Goal: Information Seeking & Learning: Learn about a topic

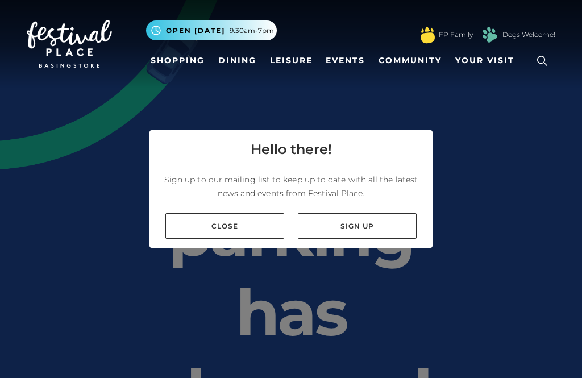
click at [217, 239] on link "Close" at bounding box center [225, 226] width 119 height 26
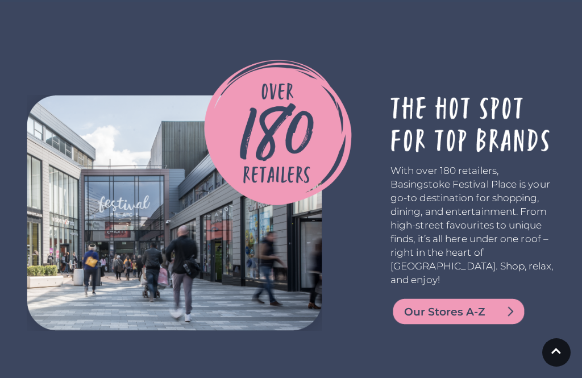
scroll to position [2275, 0]
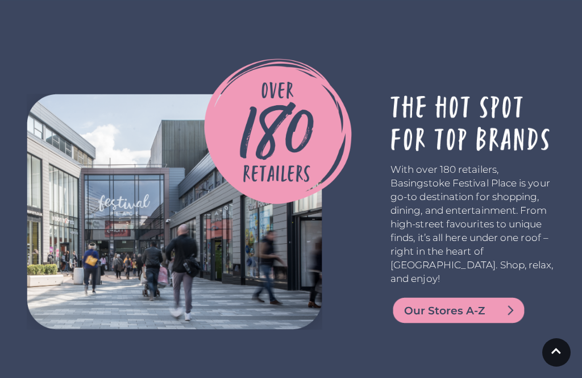
click at [493, 313] on img at bounding box center [459, 310] width 137 height 27
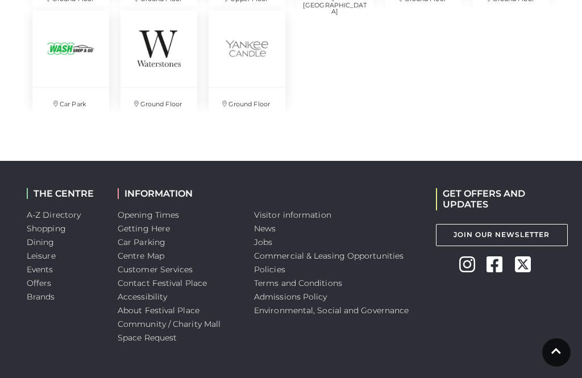
scroll to position [2771, 0]
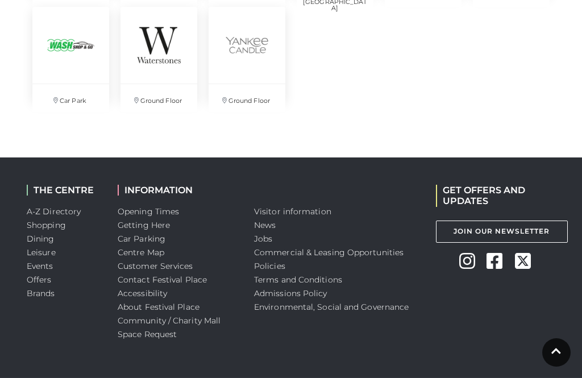
click at [141, 241] on link "Car Parking" at bounding box center [142, 239] width 48 height 10
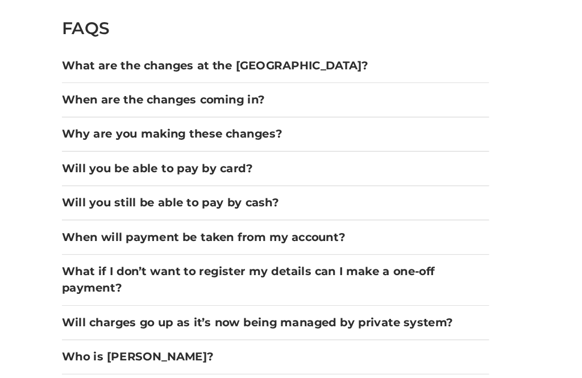
scroll to position [1440, 0]
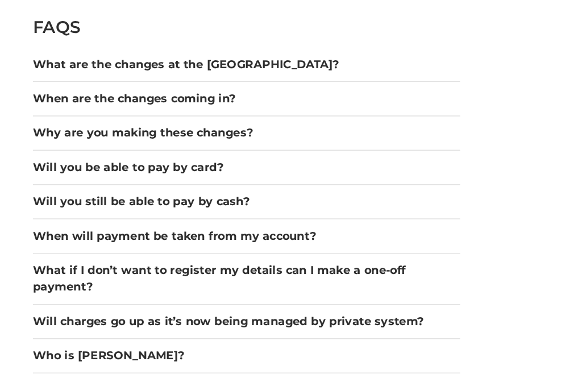
click at [35, 169] on button "Will you be able to pay by card?" at bounding box center [200, 176] width 347 height 14
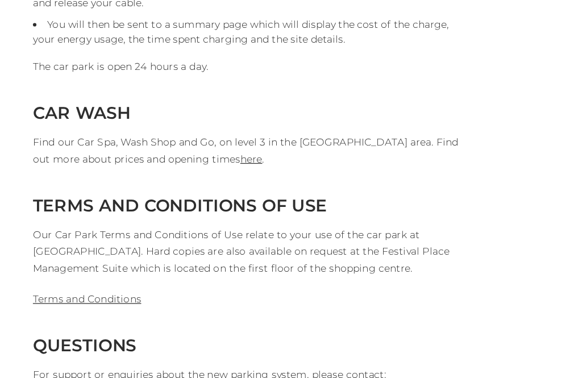
scroll to position [2875, 0]
click at [195, 166] on link "here" at bounding box center [204, 171] width 18 height 10
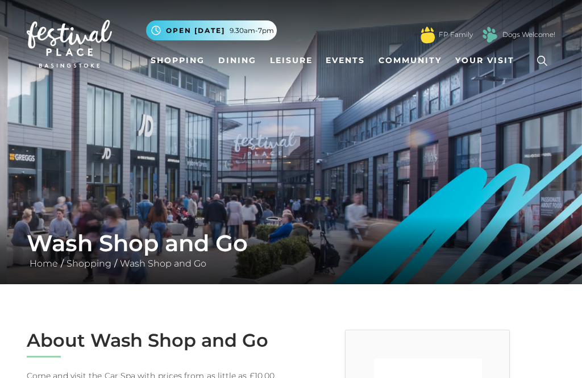
click at [238, 57] on link "Dining" at bounding box center [237, 60] width 47 height 21
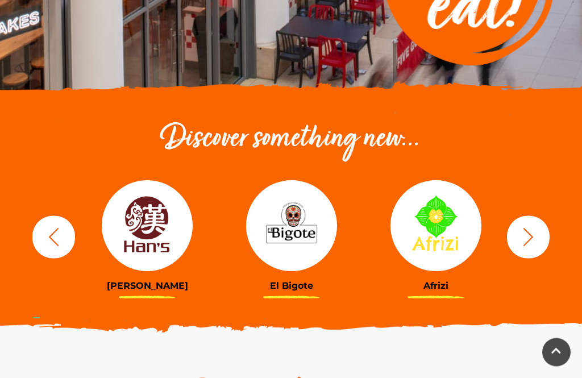
scroll to position [300, 0]
click at [532, 245] on icon "button" at bounding box center [528, 236] width 21 height 21
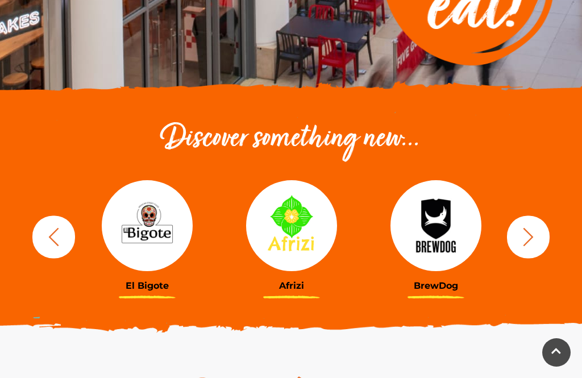
click at [534, 242] on icon "button" at bounding box center [528, 236] width 21 height 21
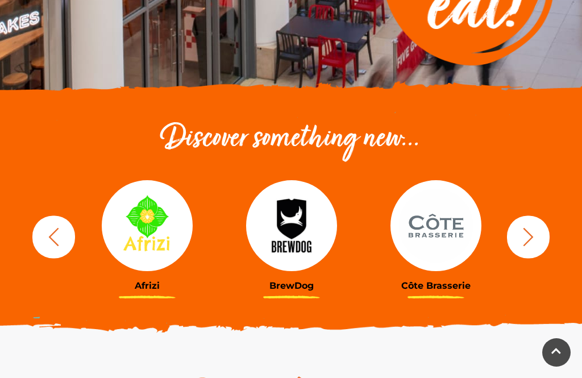
click at [538, 239] on icon "button" at bounding box center [528, 236] width 21 height 21
click at [537, 241] on icon "button" at bounding box center [528, 236] width 21 height 21
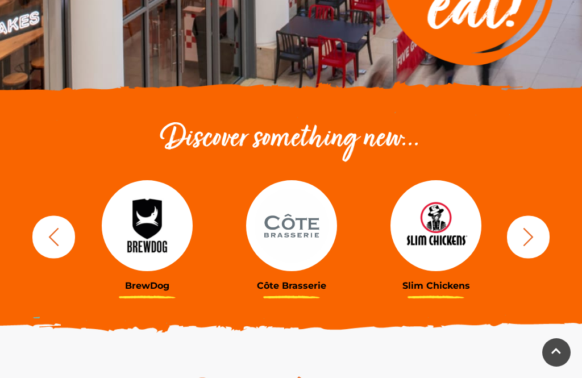
click at [536, 239] on icon "button" at bounding box center [528, 236] width 21 height 21
click at [535, 238] on icon "button" at bounding box center [528, 236] width 21 height 21
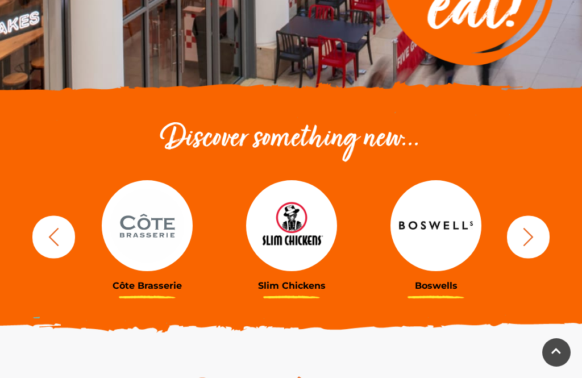
click at [535, 237] on icon "button" at bounding box center [528, 236] width 21 height 21
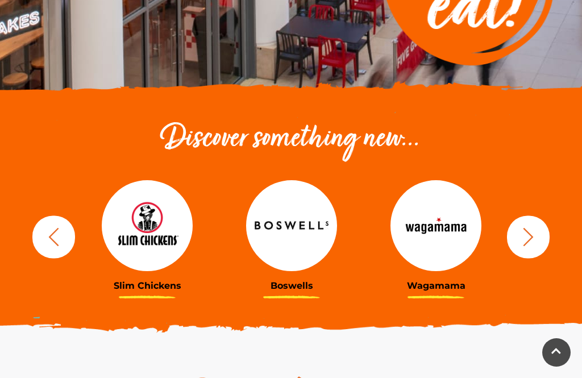
click at [539, 238] on icon "button" at bounding box center [528, 236] width 21 height 21
click at [535, 239] on icon "button" at bounding box center [528, 236] width 21 height 21
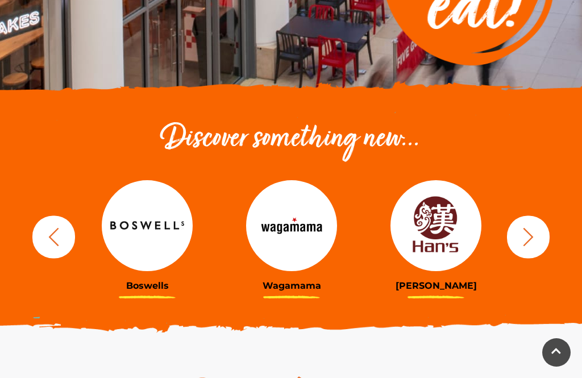
click at [534, 240] on icon "button" at bounding box center [528, 236] width 21 height 21
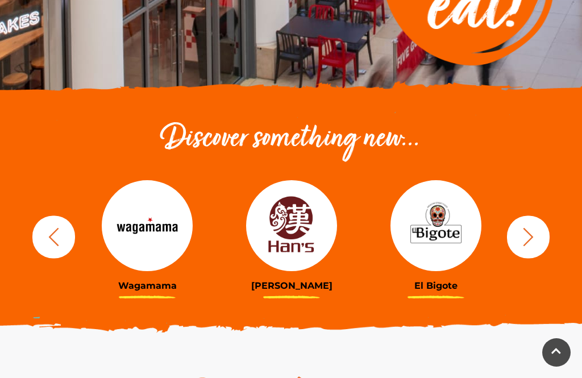
click at [535, 241] on icon "button" at bounding box center [528, 236] width 21 height 21
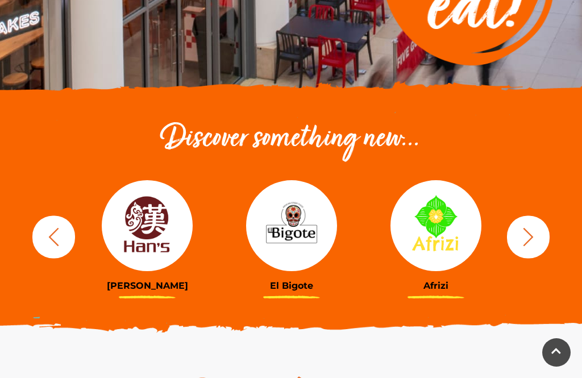
click at [536, 239] on icon "button" at bounding box center [528, 236] width 21 height 21
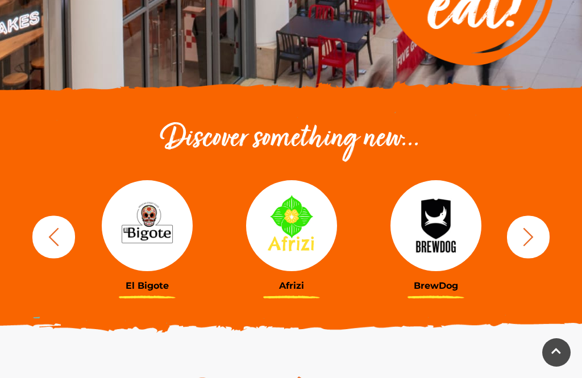
click at [535, 241] on icon "button" at bounding box center [528, 236] width 21 height 21
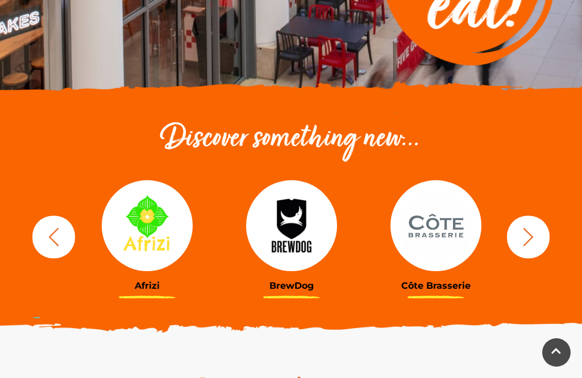
click at [536, 239] on icon "button" at bounding box center [528, 236] width 21 height 21
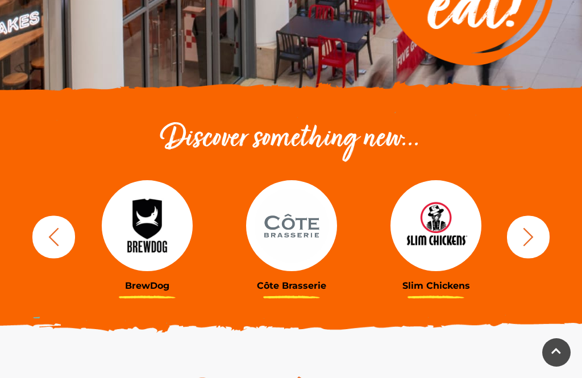
click at [536, 239] on icon "button" at bounding box center [528, 236] width 21 height 21
click at [532, 241] on icon "button" at bounding box center [528, 236] width 21 height 21
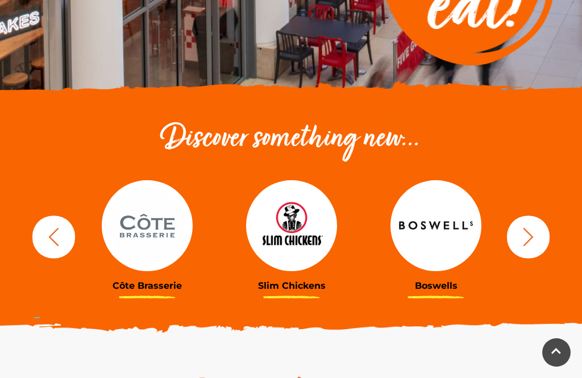
click at [532, 242] on icon "button" at bounding box center [528, 236] width 21 height 21
click at [532, 241] on icon "button" at bounding box center [528, 236] width 21 height 21
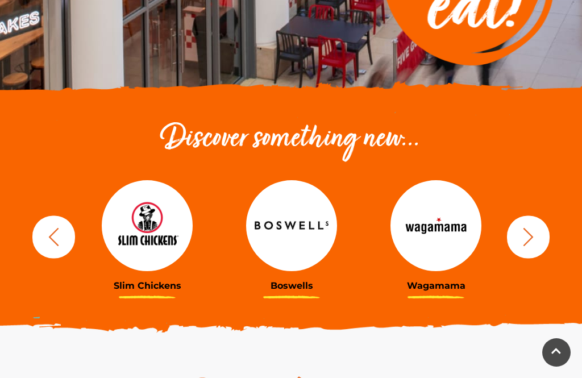
click at [532, 240] on icon "button" at bounding box center [528, 236] width 21 height 21
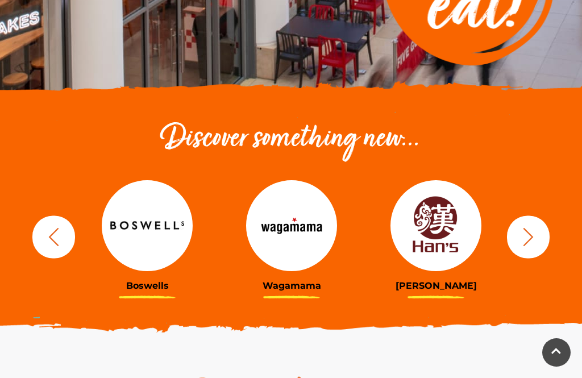
click at [533, 239] on icon "button" at bounding box center [528, 236] width 21 height 21
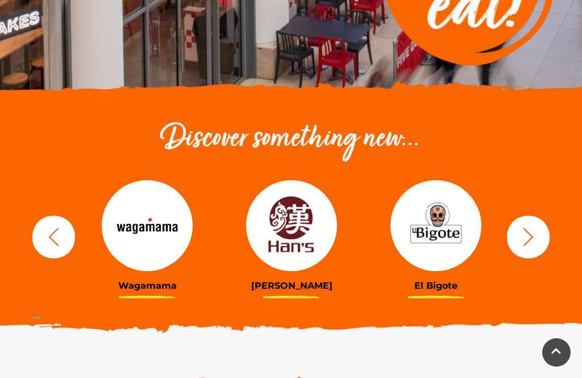
click at [537, 243] on icon "button" at bounding box center [528, 236] width 21 height 21
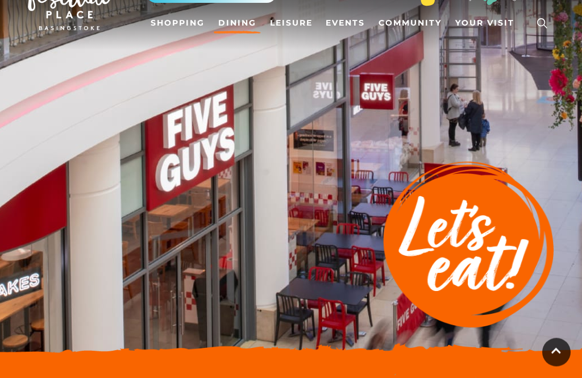
scroll to position [0, 0]
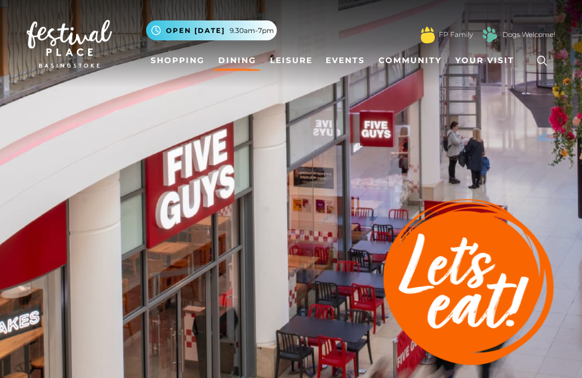
click at [487, 61] on span "Your Visit" at bounding box center [485, 61] width 59 height 12
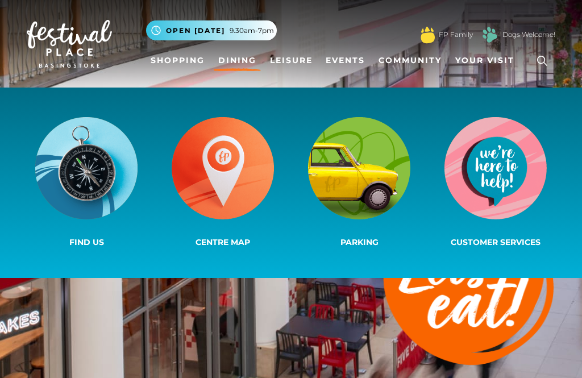
click at [357, 157] on img at bounding box center [359, 168] width 102 height 102
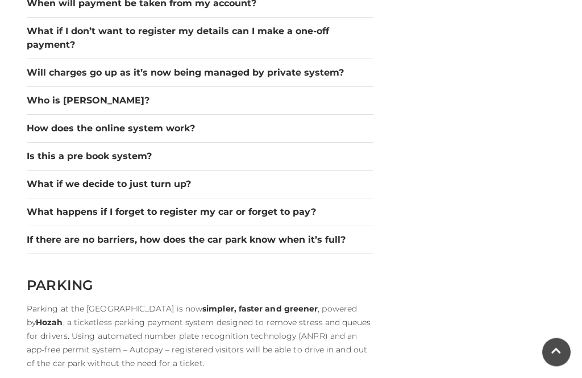
scroll to position [1668, 0]
click at [47, 205] on button "What happens if I forget to register my car or forget to pay?" at bounding box center [200, 212] width 347 height 14
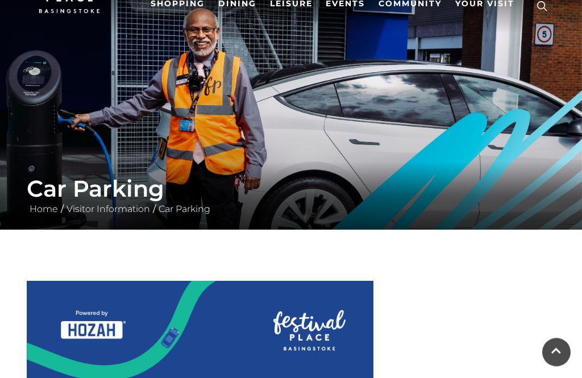
scroll to position [0, 0]
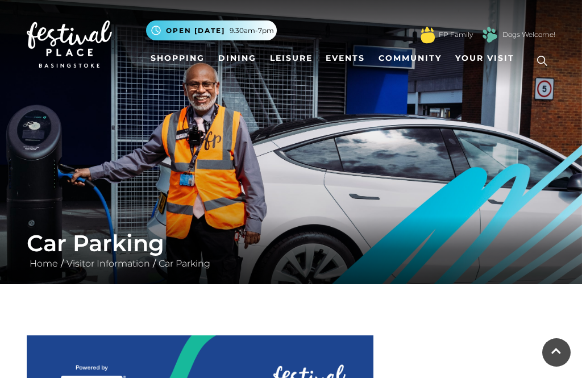
scroll to position [2947, 0]
